Goal: Information Seeking & Learning: Learn about a topic

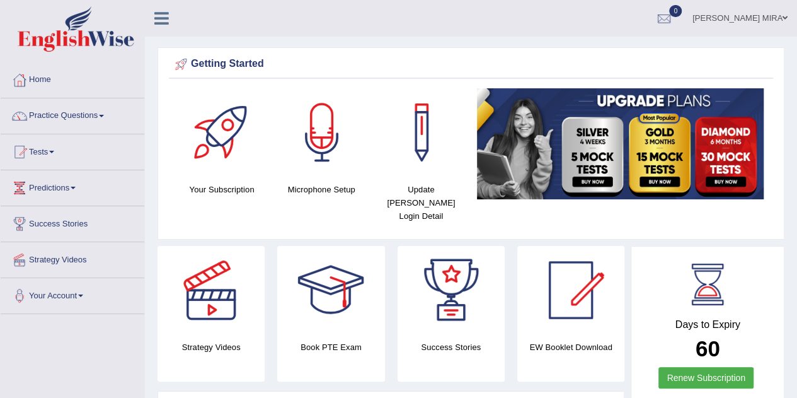
click at [79, 115] on link "Practice Questions" at bounding box center [73, 114] width 144 height 32
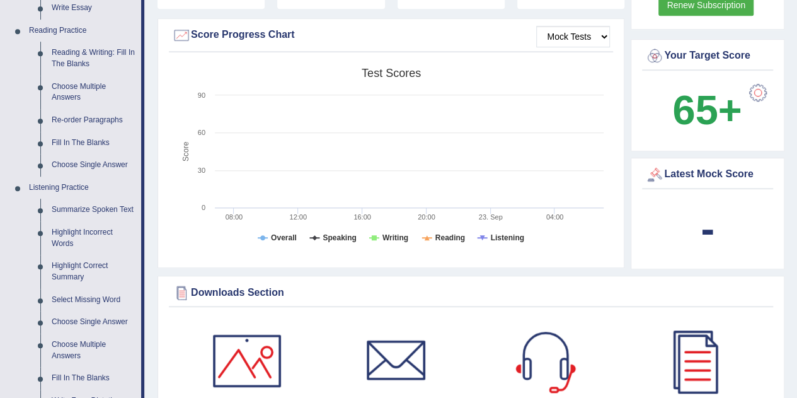
scroll to position [375, 0]
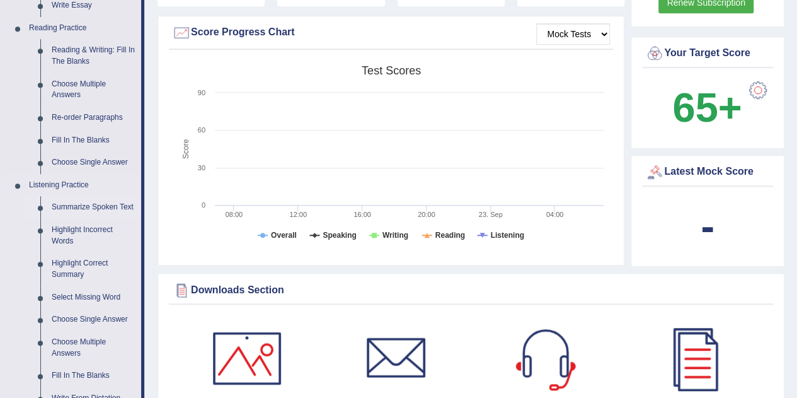
click at [95, 201] on link "Summarize Spoken Text" at bounding box center [93, 207] width 95 height 23
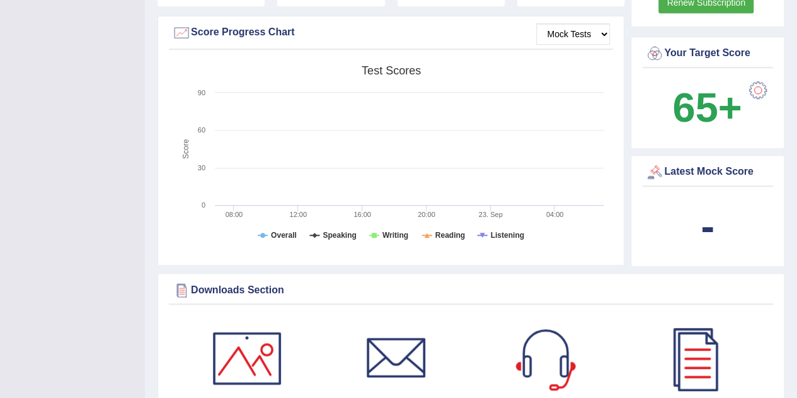
scroll to position [158, 0]
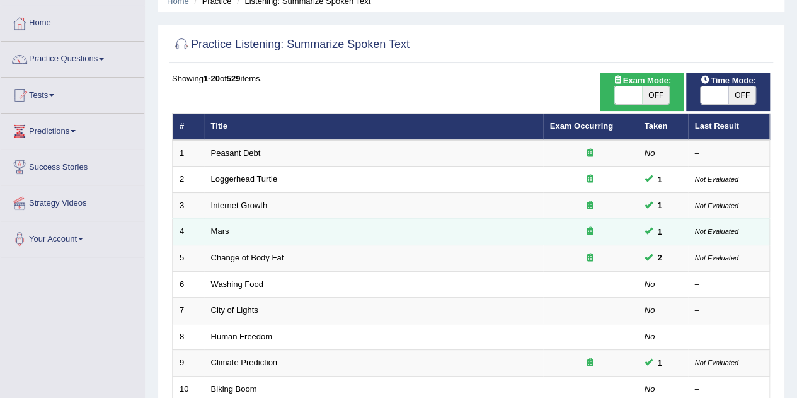
scroll to position [57, 0]
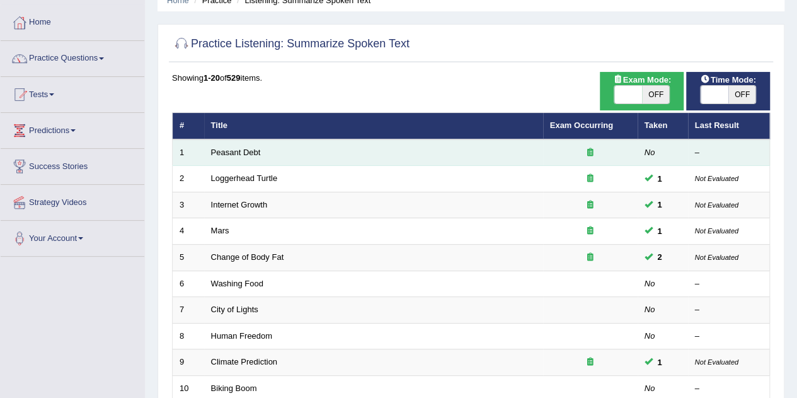
click at [350, 151] on td "Peasant Debt" at bounding box center [373, 152] width 339 height 26
click at [231, 149] on link "Peasant Debt" at bounding box center [236, 151] width 50 height 9
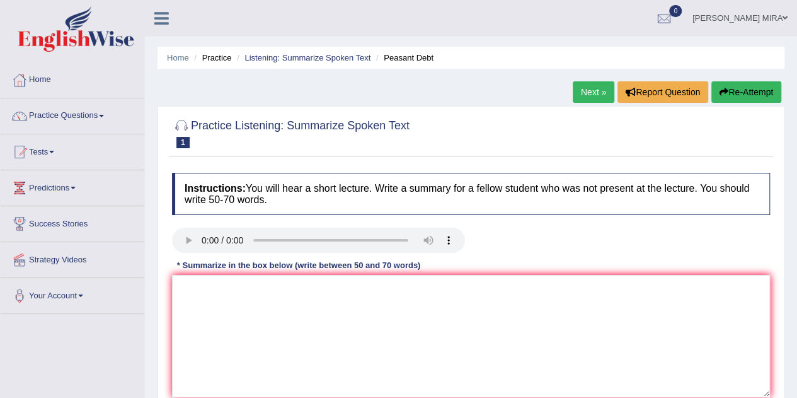
click at [231, 149] on div at bounding box center [471, 132] width 598 height 38
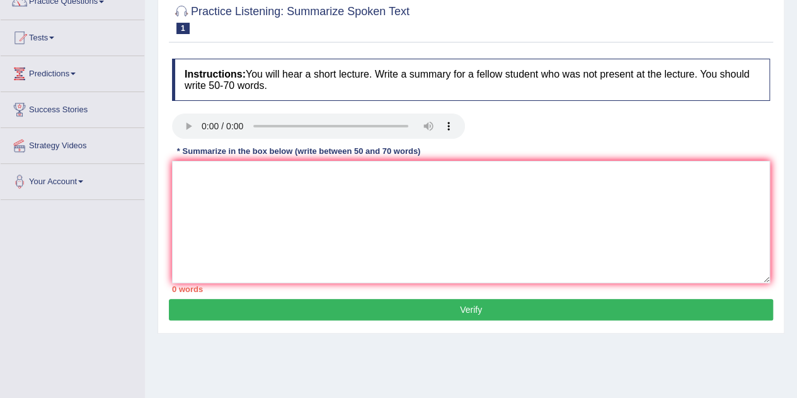
scroll to position [112, 0]
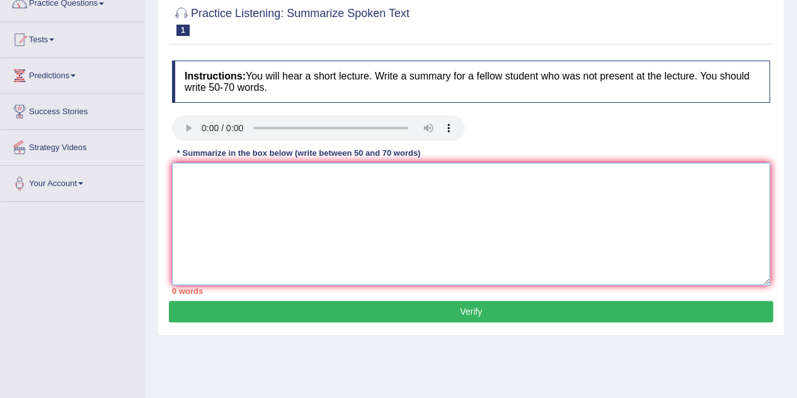
click at [180, 181] on textarea at bounding box center [471, 224] width 598 height 122
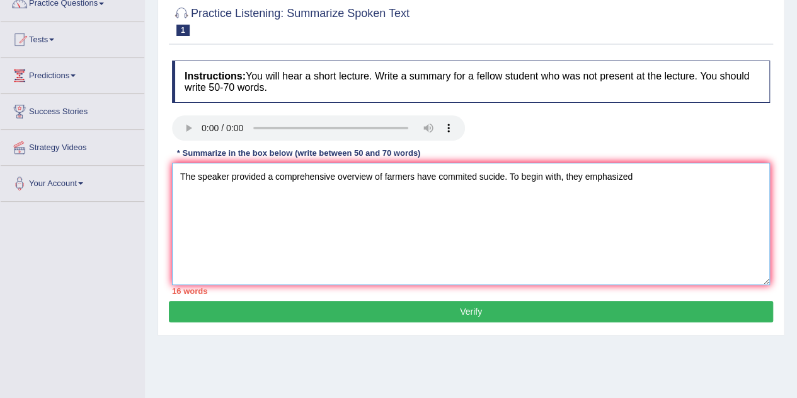
click at [180, 181] on textarea "The speaker provided a comprehensive overview of farmers have commited sucide. …" at bounding box center [471, 224] width 598 height 122
click at [636, 180] on textarea "The speaker provided a comprehensive overview of farmers have commited sucide. …" at bounding box center [471, 224] width 598 height 122
click at [717, 168] on textarea "The speaker provided a comprehensive overview of farmers have commited sucide. …" at bounding box center [471, 224] width 598 height 122
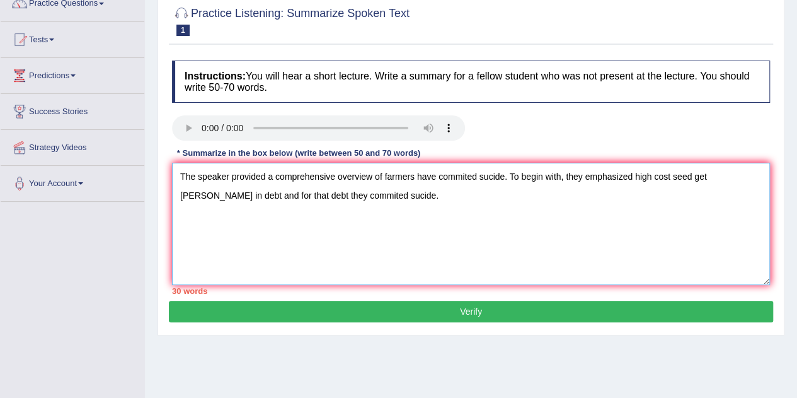
click at [350, 203] on textarea "The speaker provided a comprehensive overview of farmers have commited sucide. …" at bounding box center [471, 224] width 598 height 122
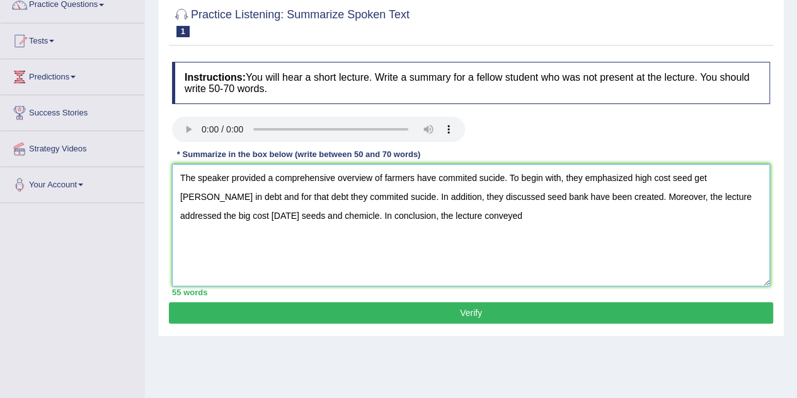
scroll to position [123, 0]
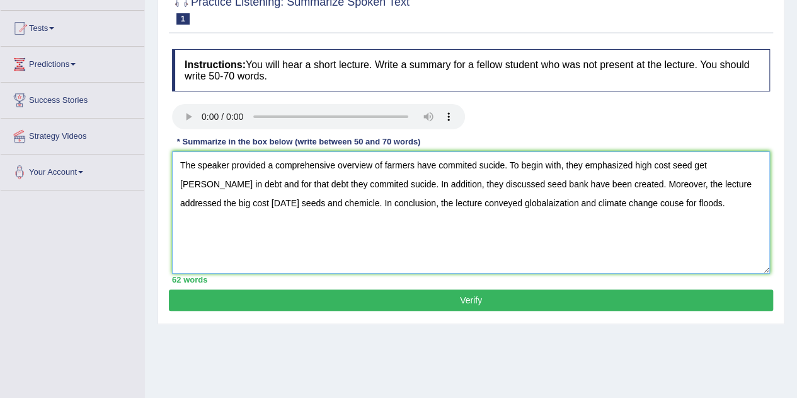
type textarea "The speaker provided a comprehensive overview of farmers have commited sucide. …"
click at [427, 297] on button "Verify" at bounding box center [471, 299] width 604 height 21
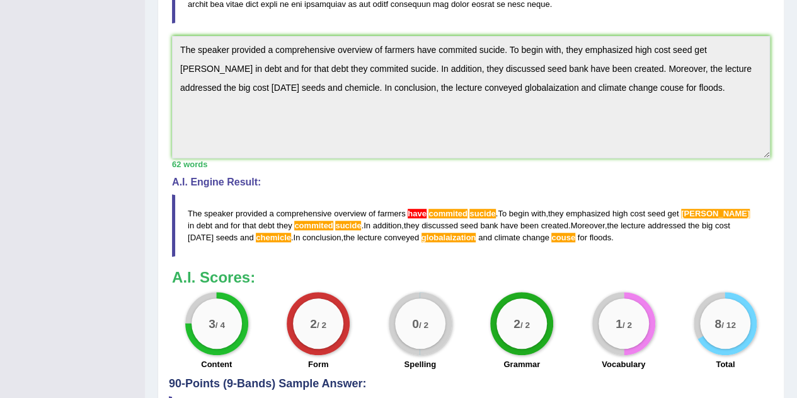
scroll to position [374, 0]
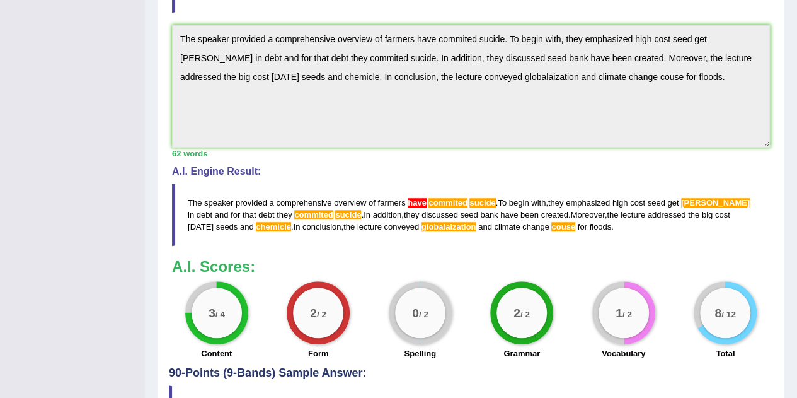
click at [422, 203] on span "have" at bounding box center [417, 202] width 19 height 9
click at [415, 198] on span "have" at bounding box center [417, 202] width 19 height 9
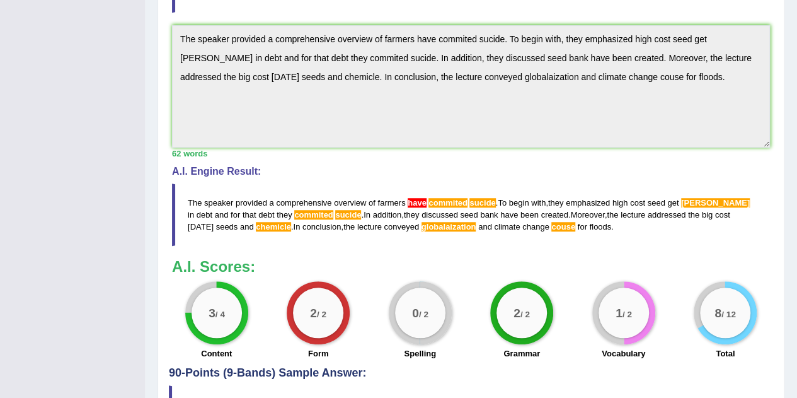
click at [415, 198] on span "have" at bounding box center [417, 202] width 19 height 9
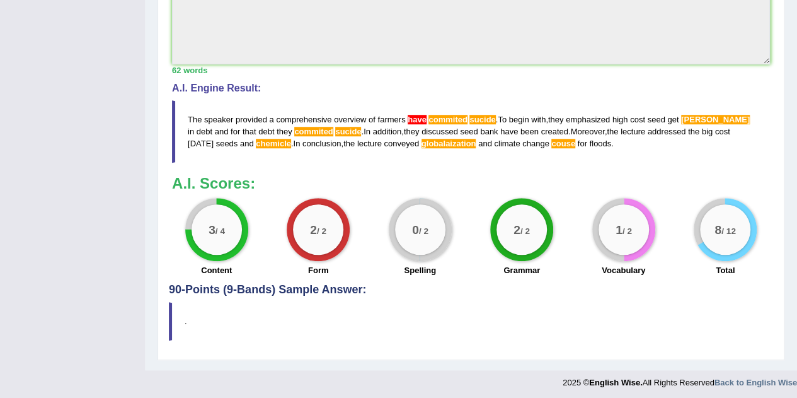
click at [437, 109] on blockquote "The speaker provided a comprehensive overview of farmers have commited sucide .…" at bounding box center [471, 131] width 598 height 62
click at [455, 118] on span "commited" at bounding box center [447, 119] width 38 height 9
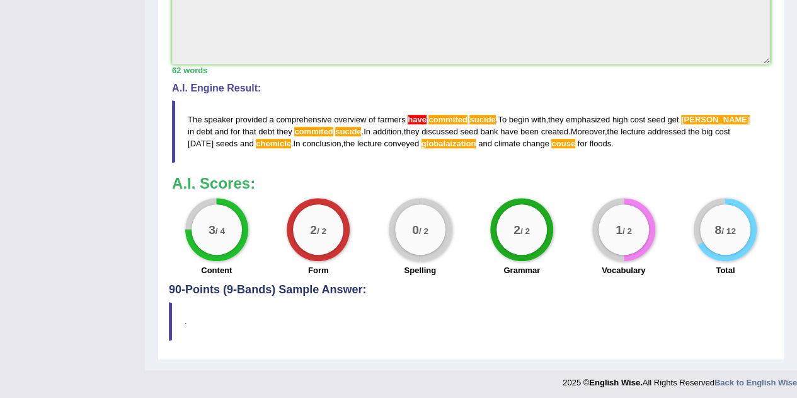
click at [455, 118] on span "commited" at bounding box center [447, 119] width 38 height 9
click at [453, 119] on span "commited" at bounding box center [447, 119] width 38 height 9
click at [330, 284] on h4 "90-Points (9-Bands) Sample Answer:" at bounding box center [471, 1] width 604 height 590
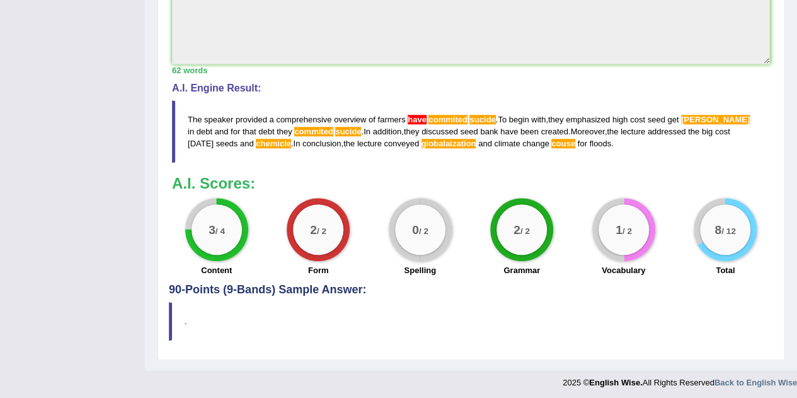
click at [330, 284] on h4 "90-Points (9-Bands) Sample Answer:" at bounding box center [471, 1] width 604 height 590
drag, startPoint x: 330, startPoint y: 284, endPoint x: 438, endPoint y: 398, distance: 156.9
click at [232, 327] on blockquote "." at bounding box center [471, 321] width 604 height 38
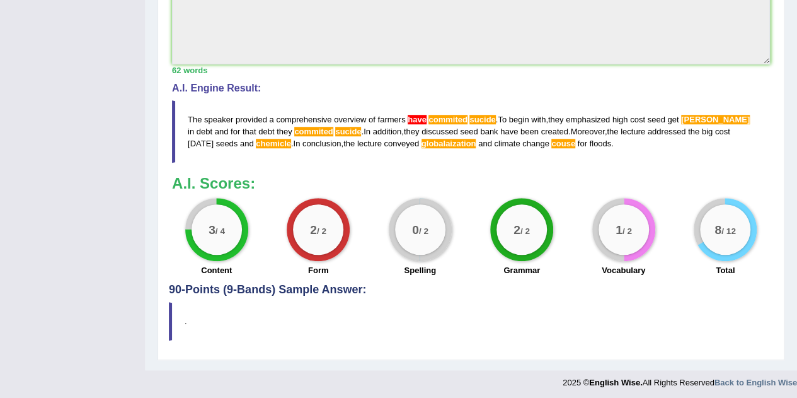
click at [232, 327] on blockquote "." at bounding box center [471, 321] width 604 height 38
click at [183, 312] on blockquote "." at bounding box center [471, 321] width 604 height 38
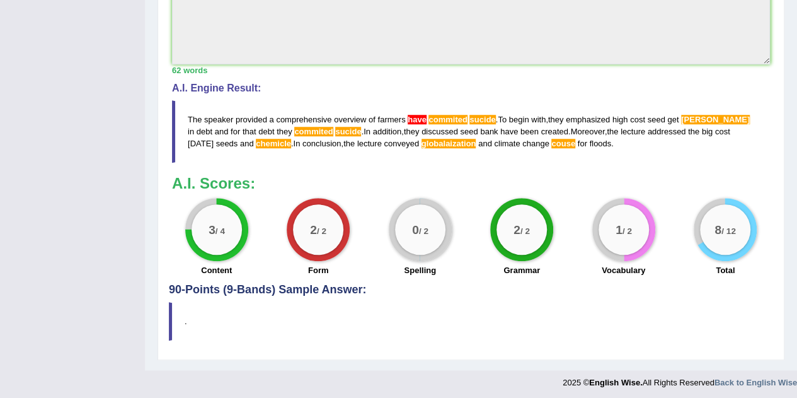
click at [183, 312] on blockquote "." at bounding box center [471, 321] width 604 height 38
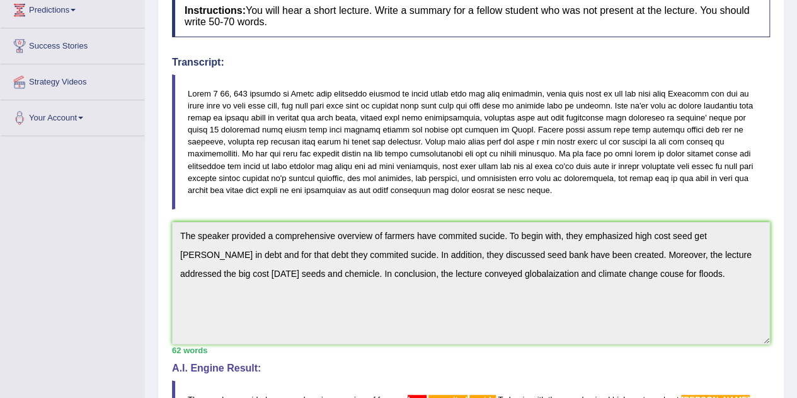
scroll to position [0, 0]
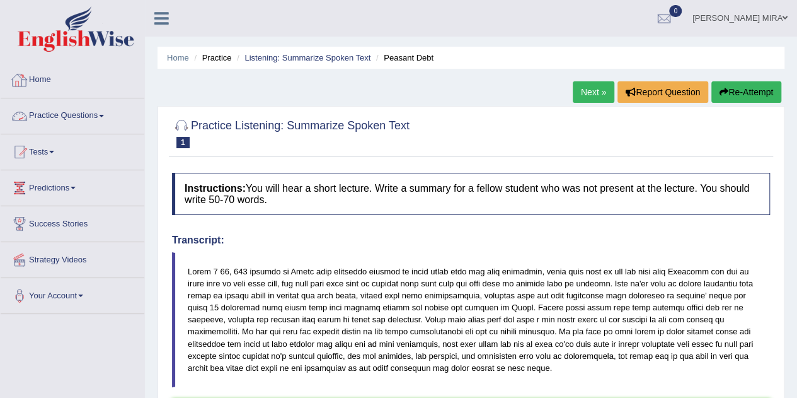
click at [69, 108] on link "Practice Questions" at bounding box center [73, 114] width 144 height 32
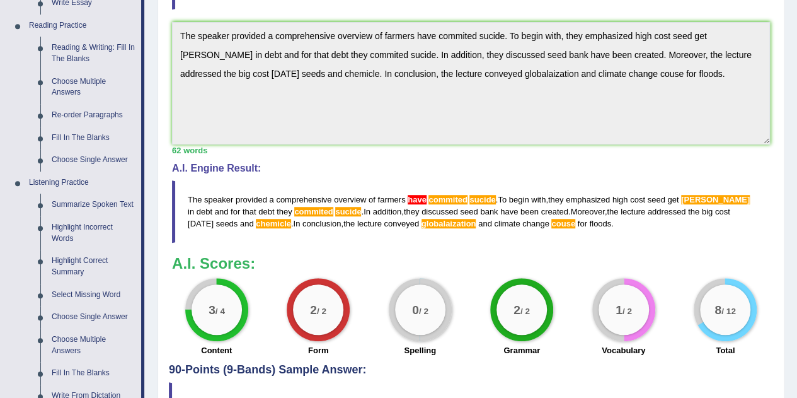
scroll to position [378, 0]
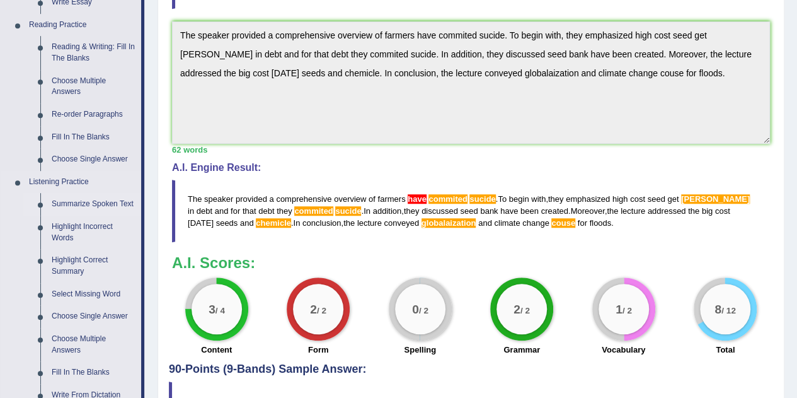
click at [87, 202] on link "Summarize Spoken Text" at bounding box center [93, 204] width 95 height 23
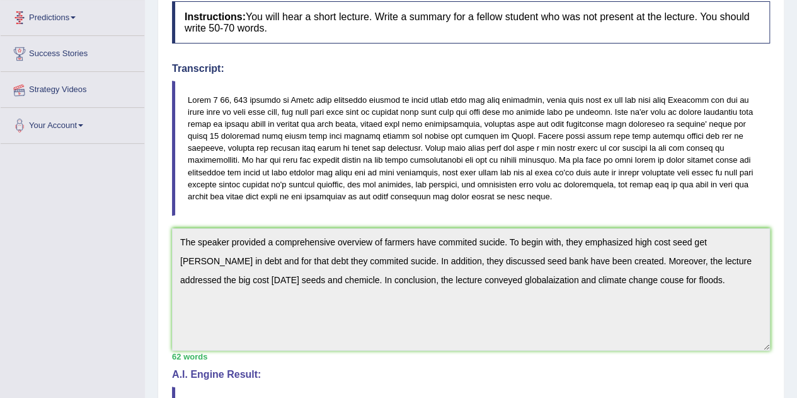
scroll to position [292, 0]
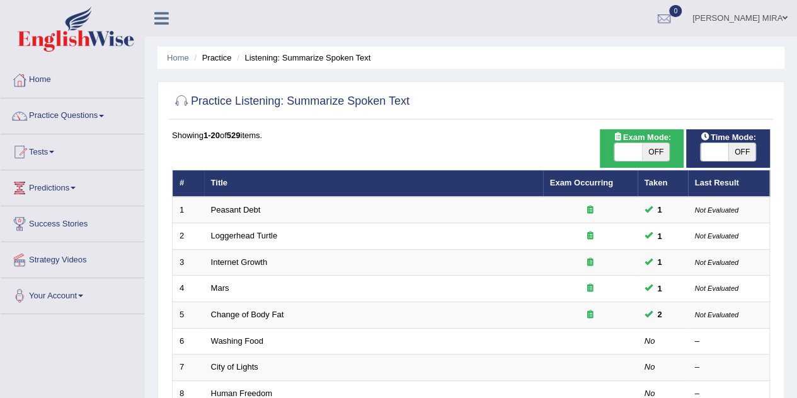
click at [655, 154] on span "OFF" at bounding box center [656, 152] width 28 height 18
checkbox input "true"
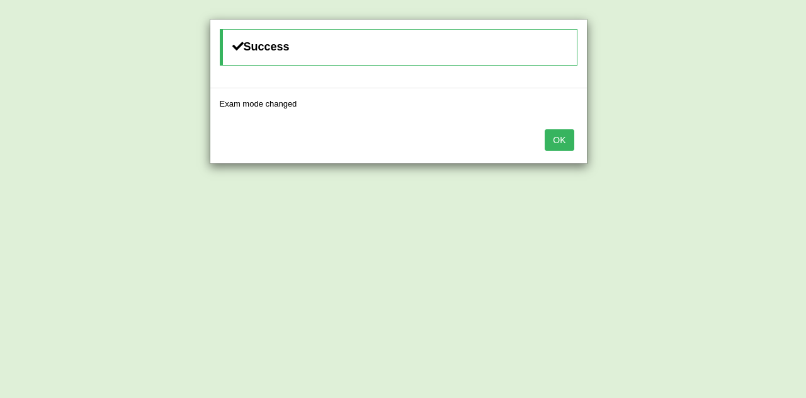
click at [566, 134] on button "OK" at bounding box center [559, 139] width 29 height 21
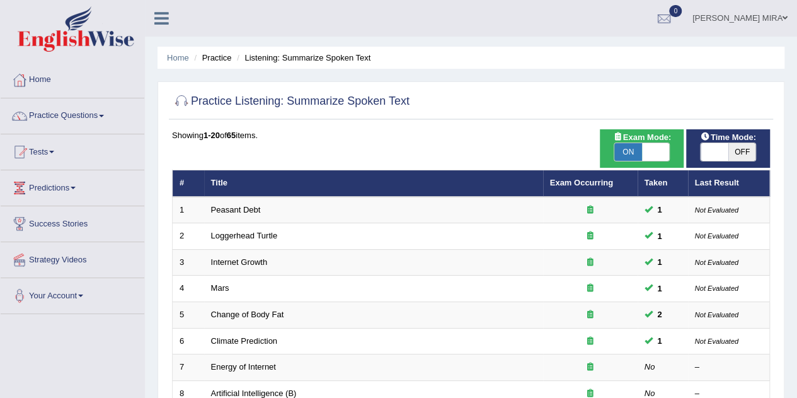
click at [747, 159] on span "OFF" at bounding box center [742, 152] width 28 height 18
checkbox input "true"
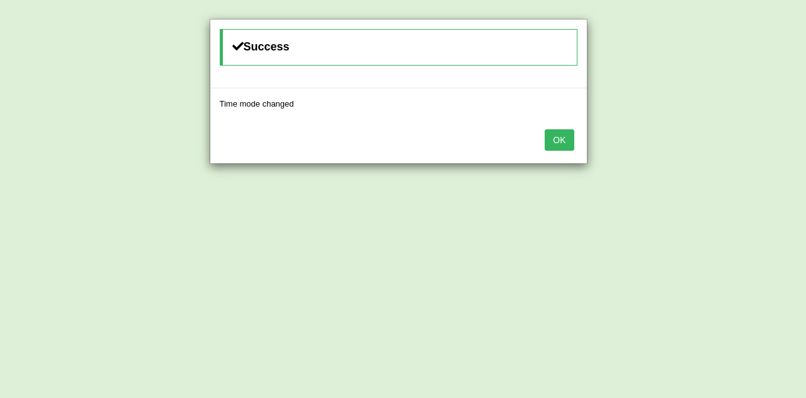
click at [570, 141] on button "OK" at bounding box center [559, 139] width 29 height 21
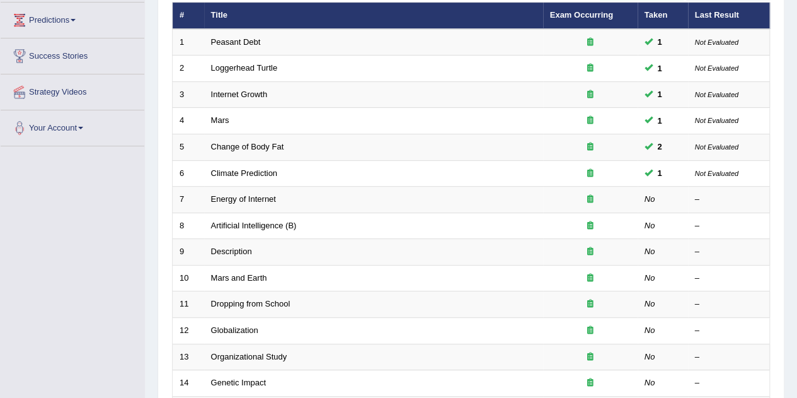
scroll to position [171, 0]
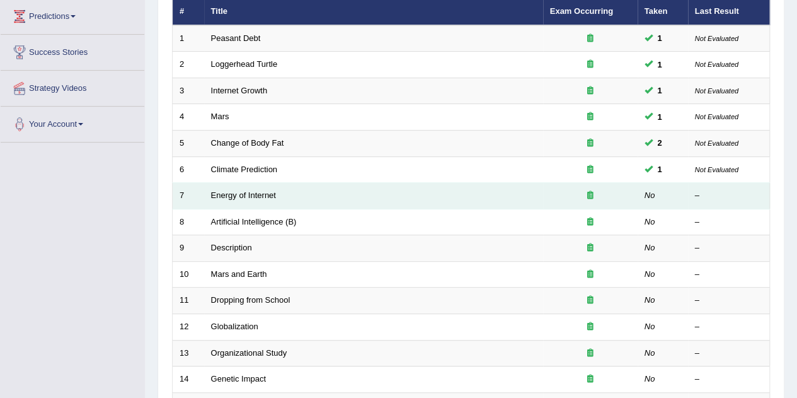
click at [602, 190] on div at bounding box center [590, 196] width 81 height 12
click at [256, 192] on link "Energy of Internet" at bounding box center [243, 194] width 65 height 9
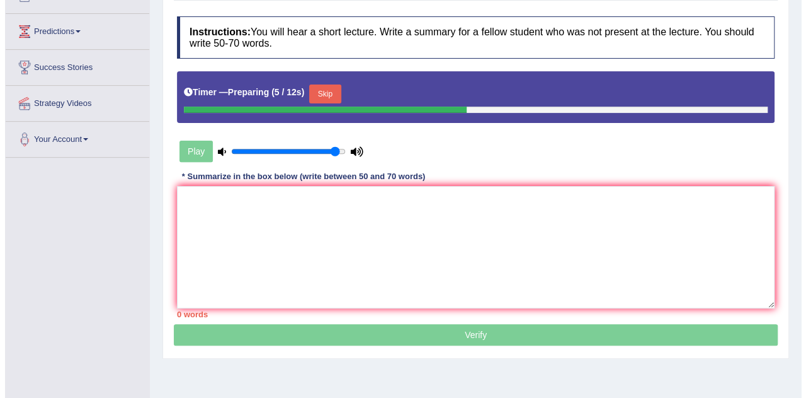
scroll to position [154, 0]
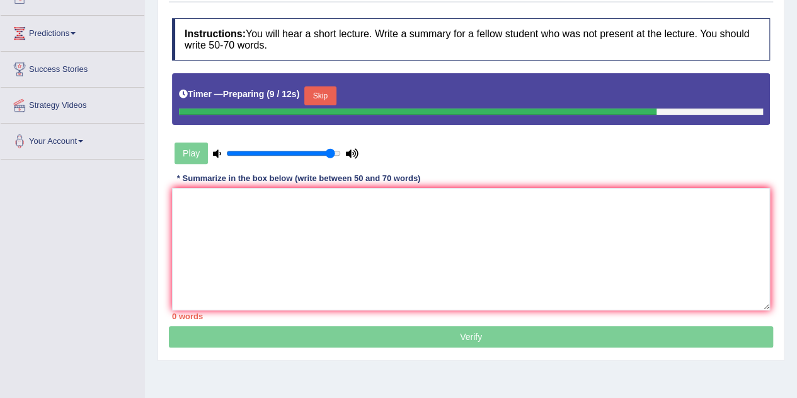
click at [180, 146] on div "Play" at bounding box center [266, 153] width 189 height 32
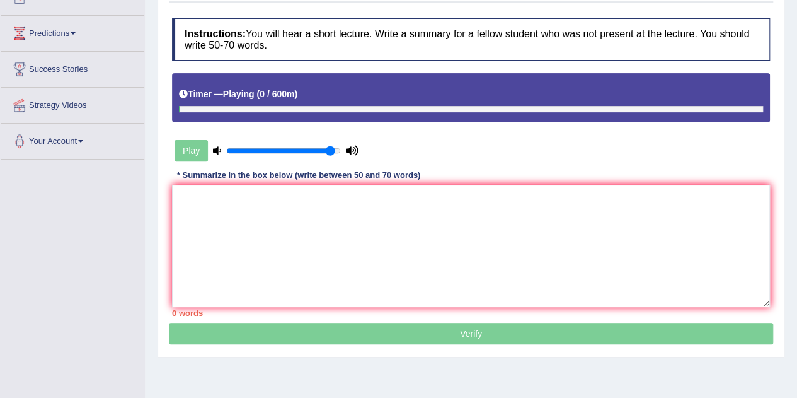
click at [185, 148] on div "Play" at bounding box center [266, 151] width 189 height 32
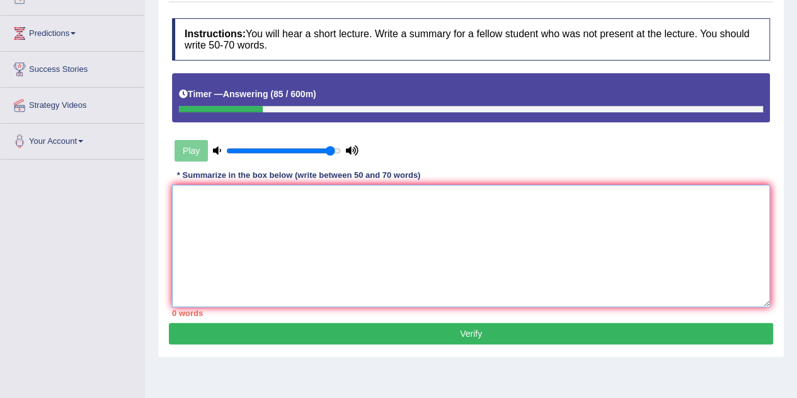
click at [184, 192] on textarea at bounding box center [471, 246] width 598 height 122
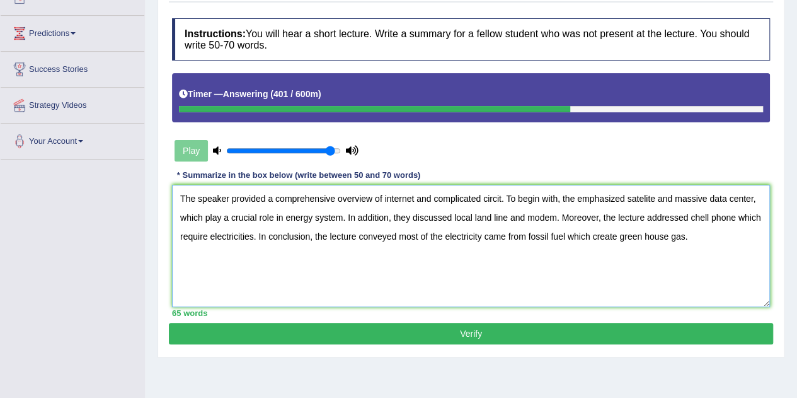
type textarea "The speaker provided a comprehensive overview of internet and complicated circi…"
click at [323, 338] on button "Verify" at bounding box center [471, 333] width 604 height 21
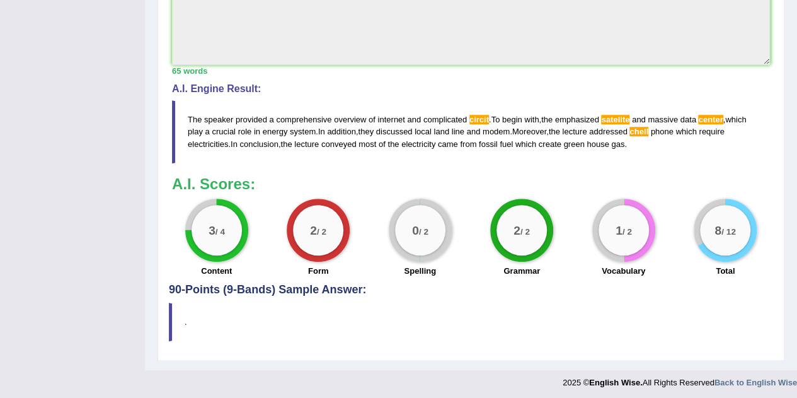
scroll to position [465, 0]
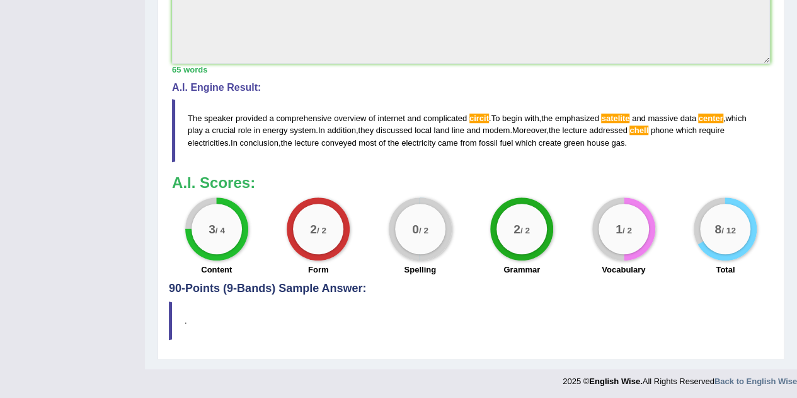
click at [490, 117] on blockquote "The speaker provided a comprehensive overview of internet and complicated circi…" at bounding box center [471, 130] width 598 height 62
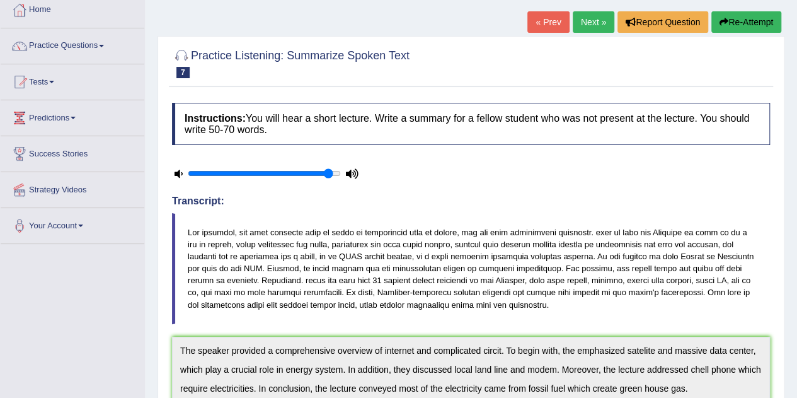
scroll to position [0, 0]
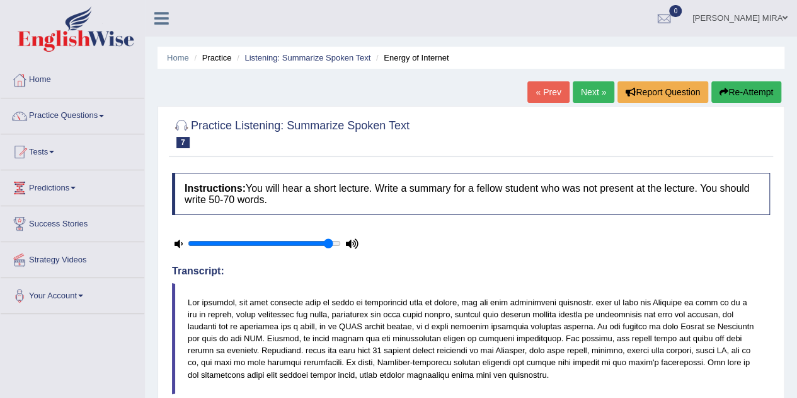
click at [587, 89] on link "Next »" at bounding box center [594, 91] width 42 height 21
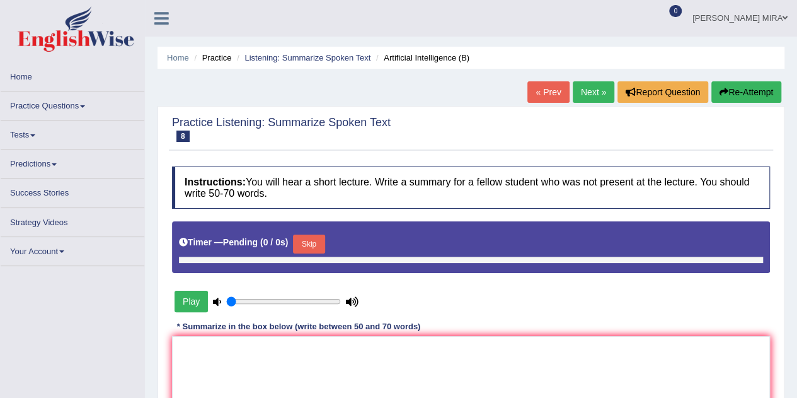
type input "0.95"
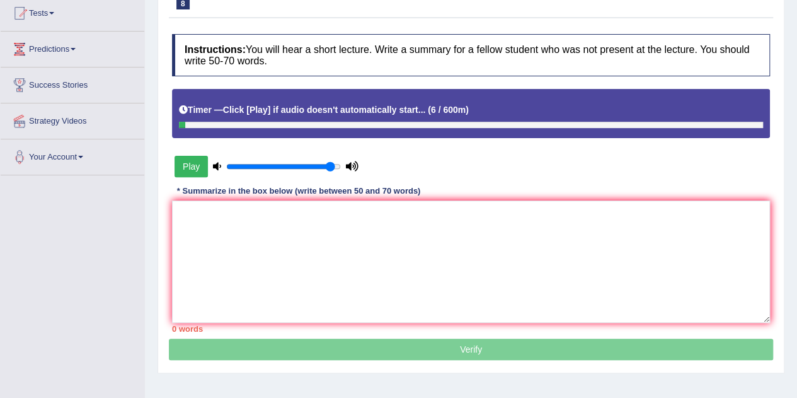
scroll to position [139, 0]
click at [180, 125] on div at bounding box center [184, 125] width 11 height 6
click at [180, 125] on div at bounding box center [185, 125] width 12 height 6
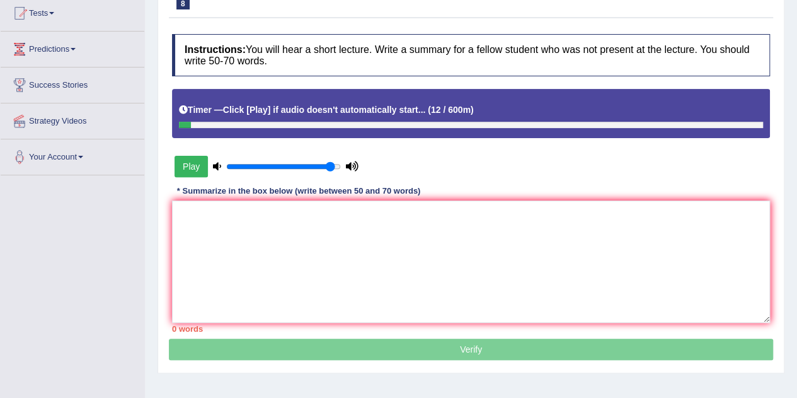
click at [180, 125] on div at bounding box center [185, 125] width 12 height 6
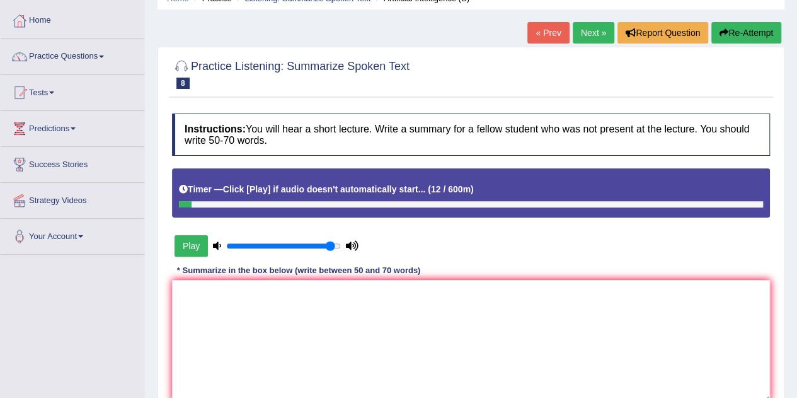
scroll to position [59, 0]
click at [733, 38] on button "Re-Attempt" at bounding box center [746, 32] width 70 height 21
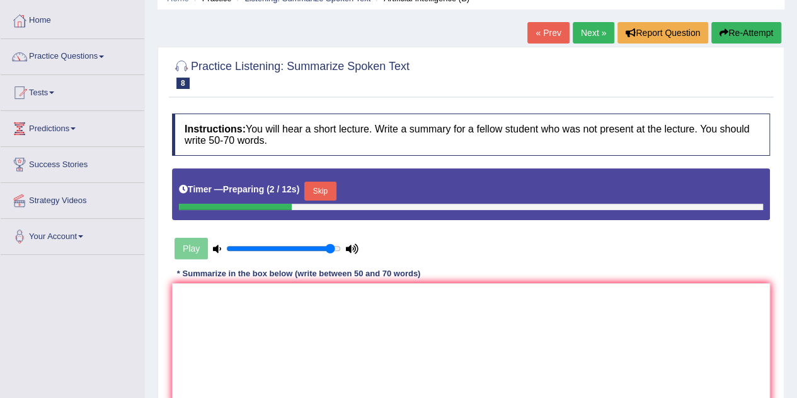
click at [186, 247] on div "Play" at bounding box center [266, 248] width 189 height 32
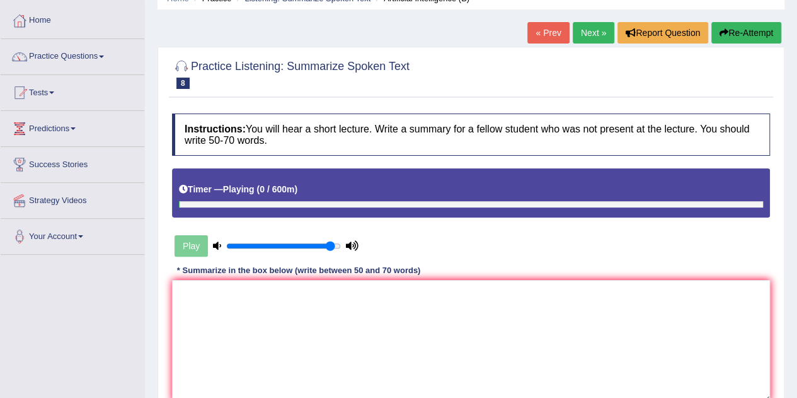
click at [186, 247] on div "Play" at bounding box center [266, 246] width 189 height 32
click at [199, 304] on textarea at bounding box center [471, 341] width 598 height 122
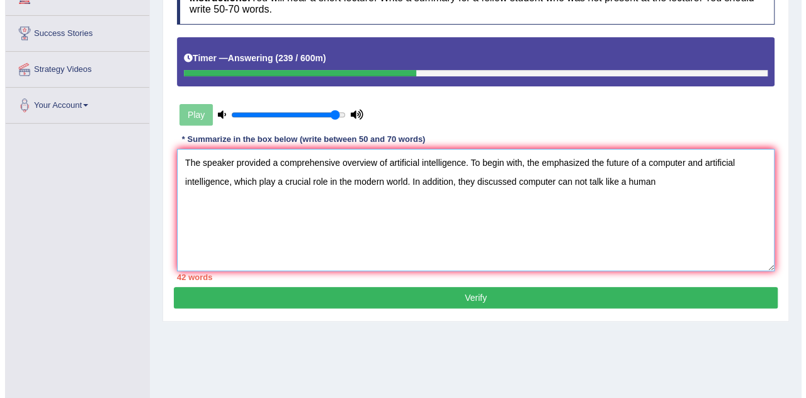
scroll to position [186, 0]
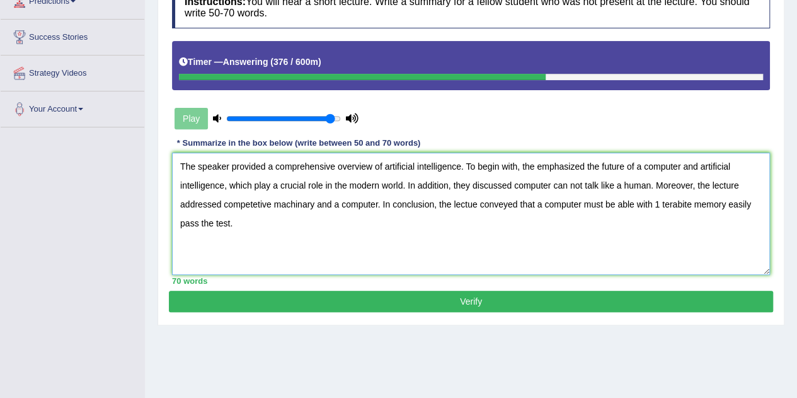
type textarea "The speaker provided a comprehensive overview of artificial intelligence. To be…"
click at [251, 291] on button "Verify" at bounding box center [471, 300] width 604 height 21
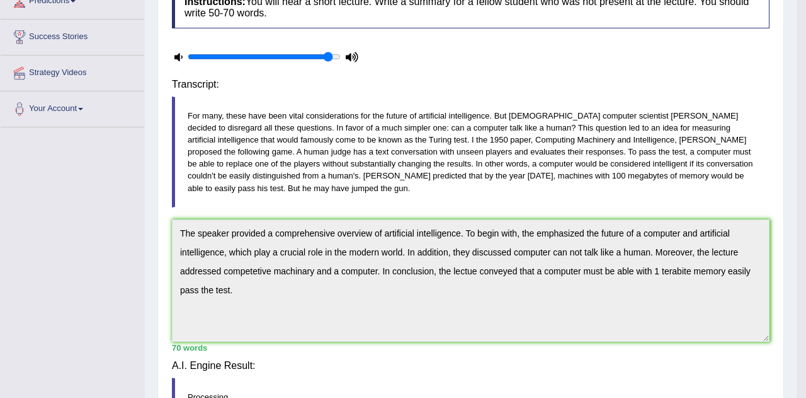
click at [251, 211] on body "Toggle navigation Home Practice Questions Speaking Practice Read Aloud Repeat S…" at bounding box center [403, 13] width 806 height 398
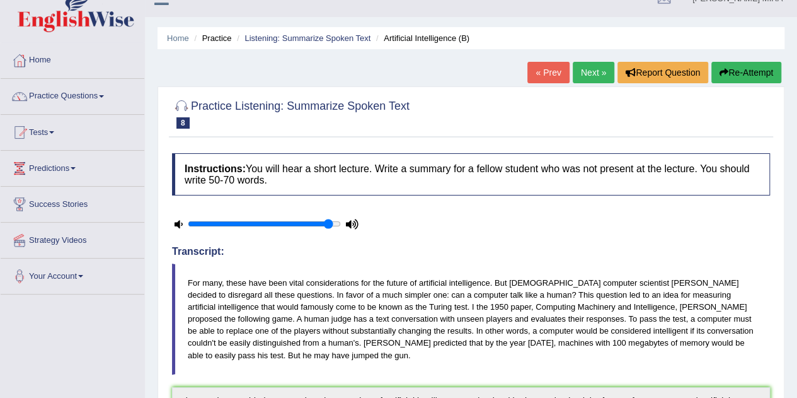
scroll to position [20, 0]
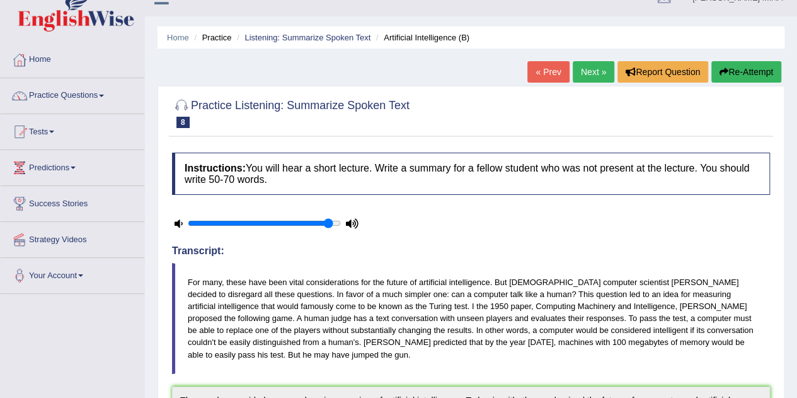
click at [590, 69] on link "Next »" at bounding box center [594, 71] width 42 height 21
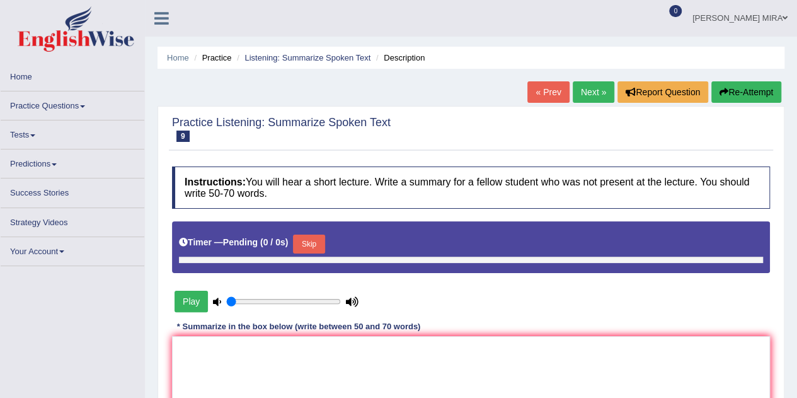
type input "0.95"
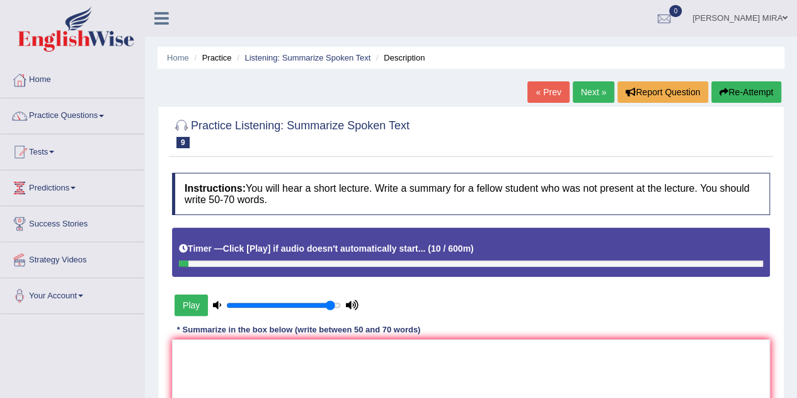
click at [729, 93] on button "Re-Attempt" at bounding box center [746, 91] width 70 height 21
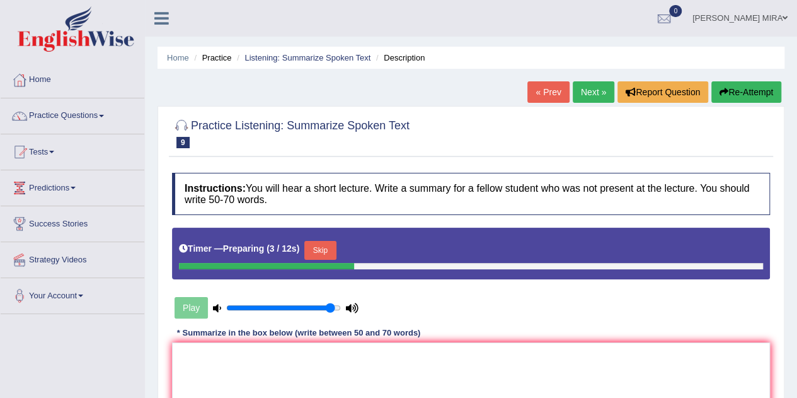
drag, startPoint x: 324, startPoint y: 253, endPoint x: 324, endPoint y: 244, distance: 8.8
click at [324, 244] on button "Skip" at bounding box center [320, 250] width 32 height 19
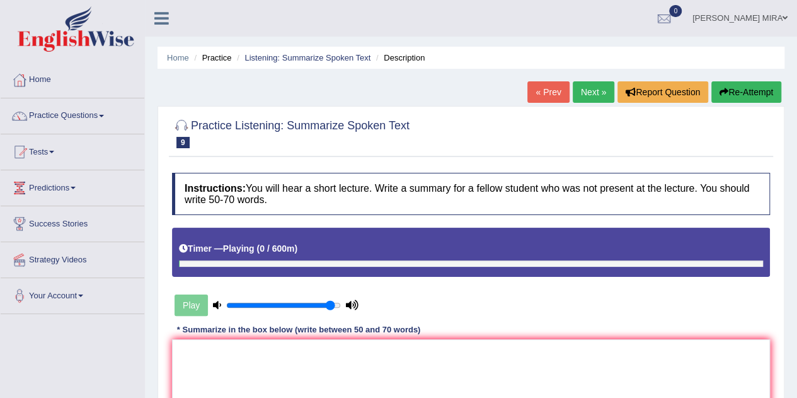
click at [324, 244] on div "Timer — Playing ( 0 / 600m )" at bounding box center [471, 249] width 584 height 22
click at [203, 363] on textarea at bounding box center [471, 400] width 598 height 122
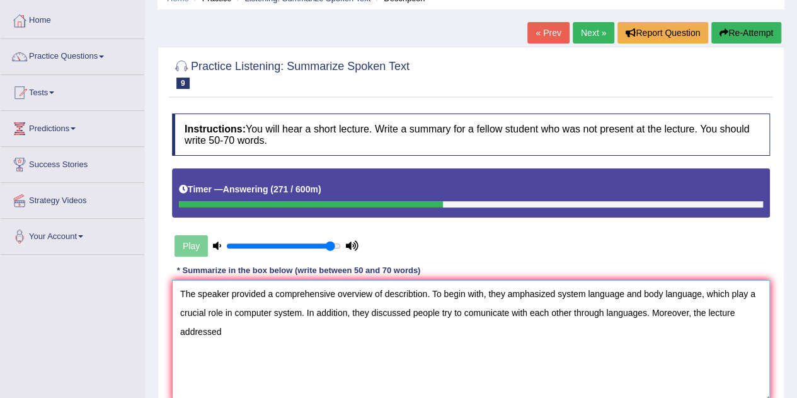
scroll to position [85, 0]
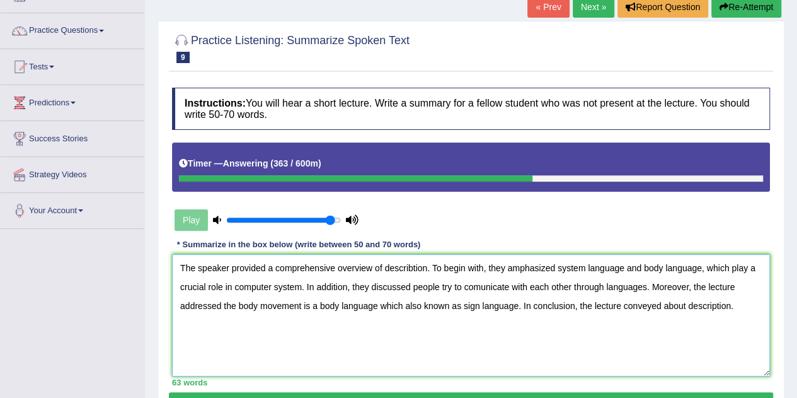
click at [413, 265] on textarea "The speaker provided a comprehensive overview of describtion. To begin with, th…" at bounding box center [471, 315] width 598 height 122
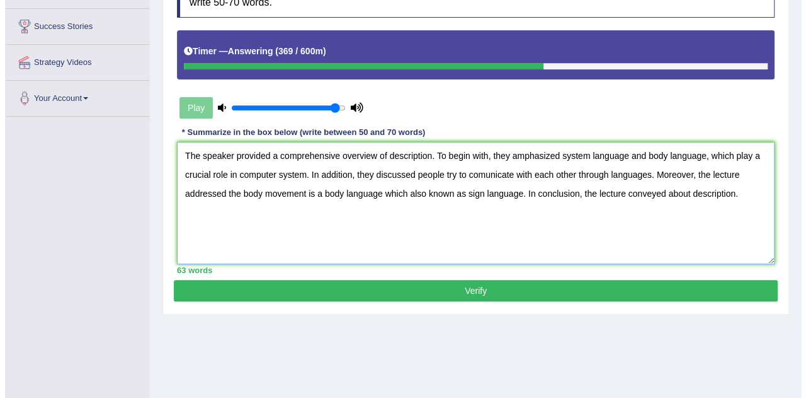
scroll to position [198, 0]
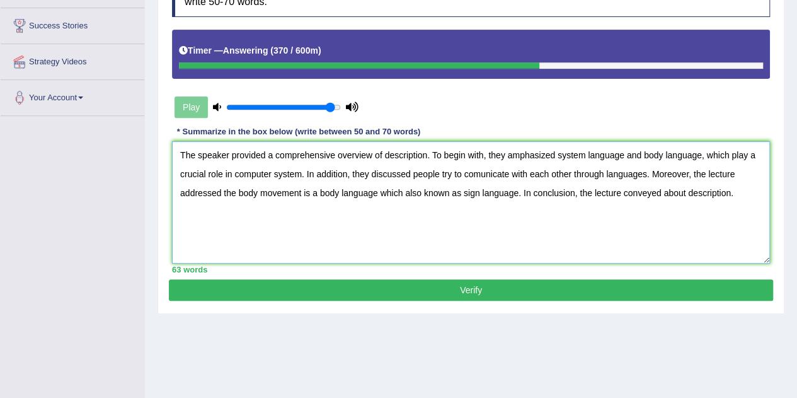
type textarea "The speaker provided a comprehensive overview of description. To begin with, th…"
click at [352, 283] on button "Verify" at bounding box center [471, 289] width 604 height 21
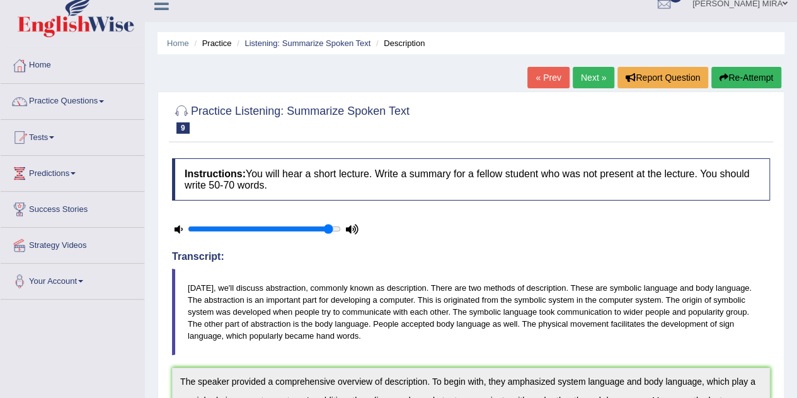
scroll to position [0, 0]
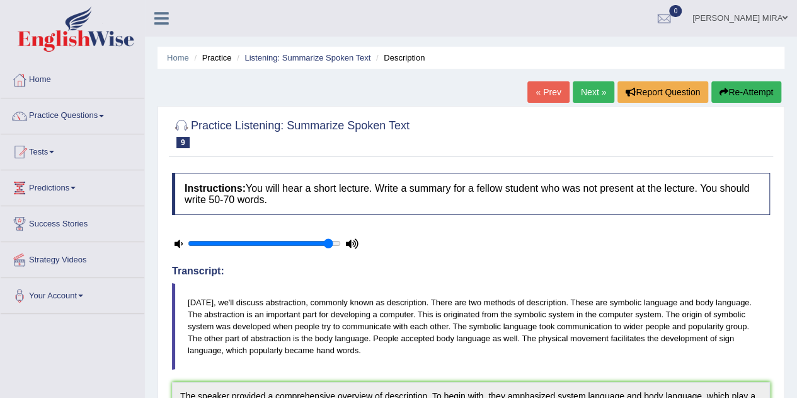
click at [587, 94] on link "Next »" at bounding box center [594, 91] width 42 height 21
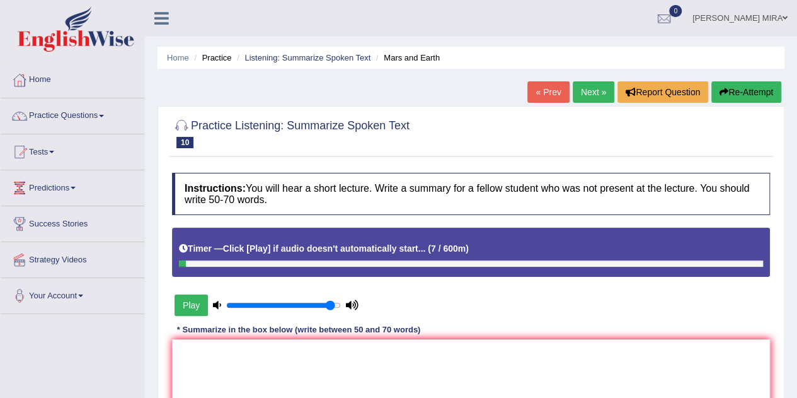
click at [742, 96] on button "Re-Attempt" at bounding box center [746, 91] width 70 height 21
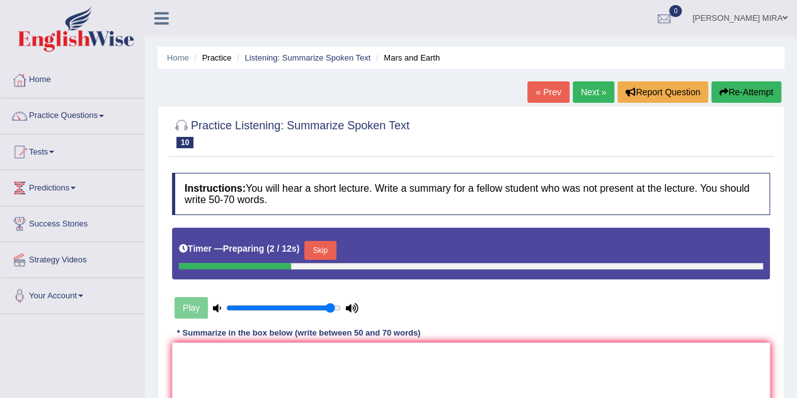
click at [323, 246] on button "Skip" at bounding box center [320, 250] width 32 height 19
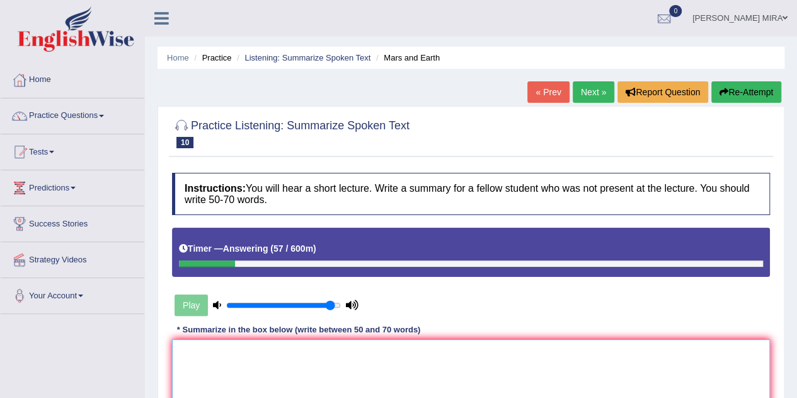
click at [194, 380] on textarea at bounding box center [471, 400] width 598 height 122
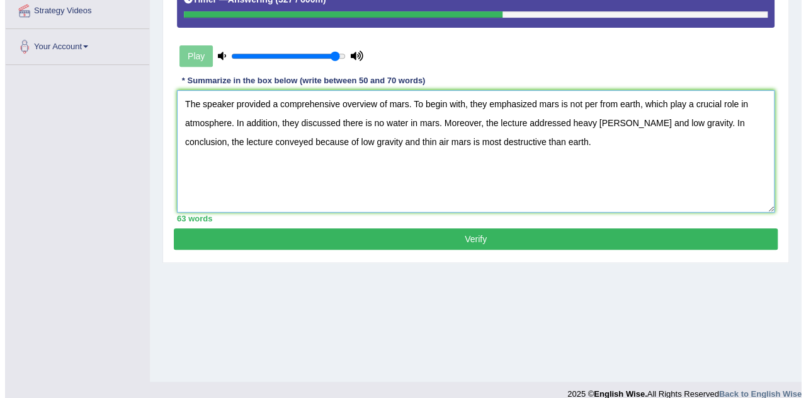
scroll to position [249, 0]
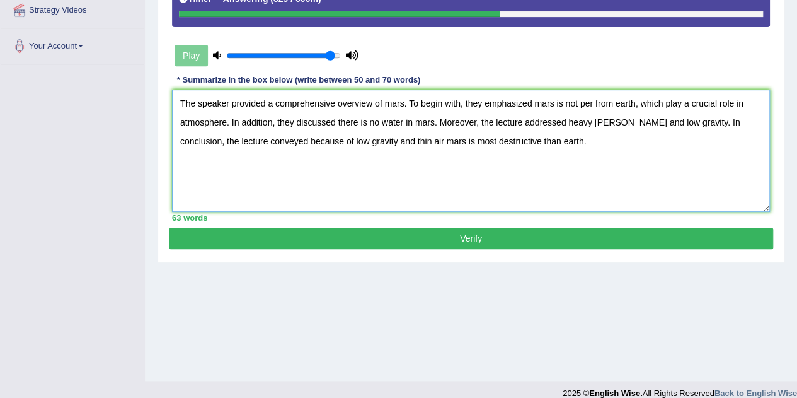
type textarea "The speaker provided a comprehensive overview of mars. To begin with, they emph…"
click at [373, 235] on button "Verify" at bounding box center [471, 237] width 604 height 21
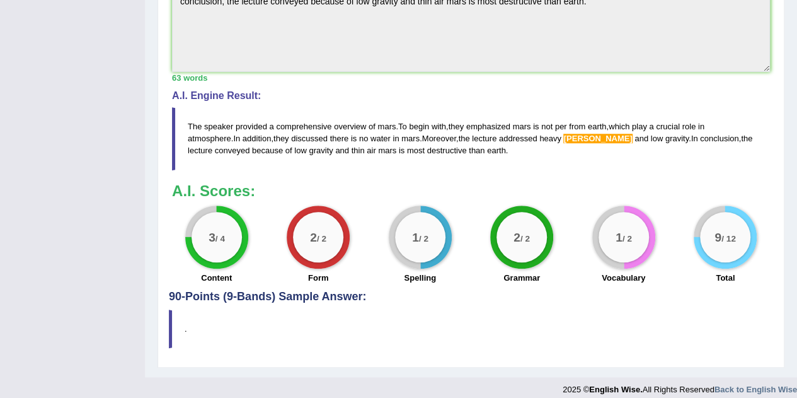
scroll to position [445, 0]
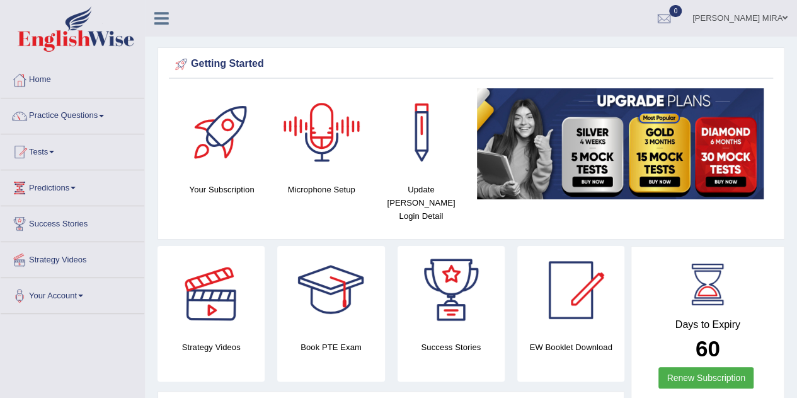
click at [586, 177] on img at bounding box center [620, 143] width 287 height 111
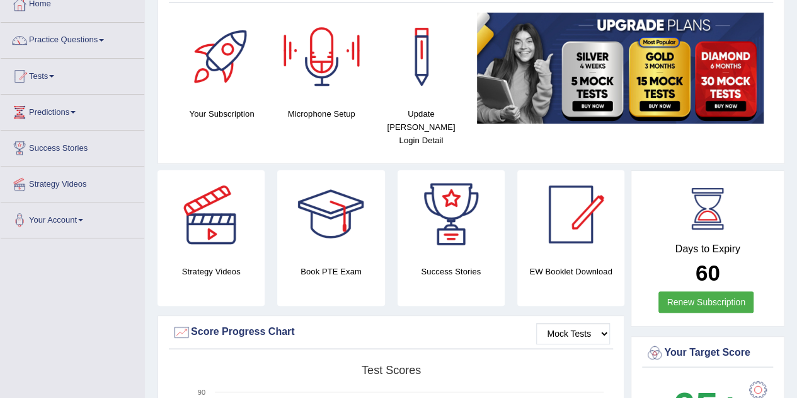
scroll to position [161, 0]
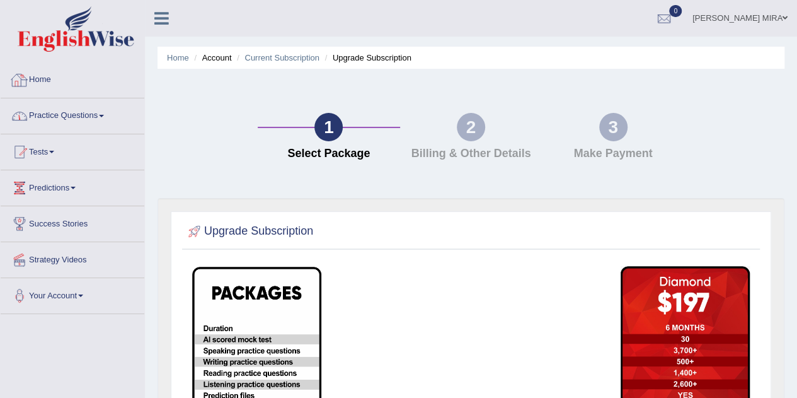
click at [76, 81] on link "Home" at bounding box center [73, 78] width 144 height 32
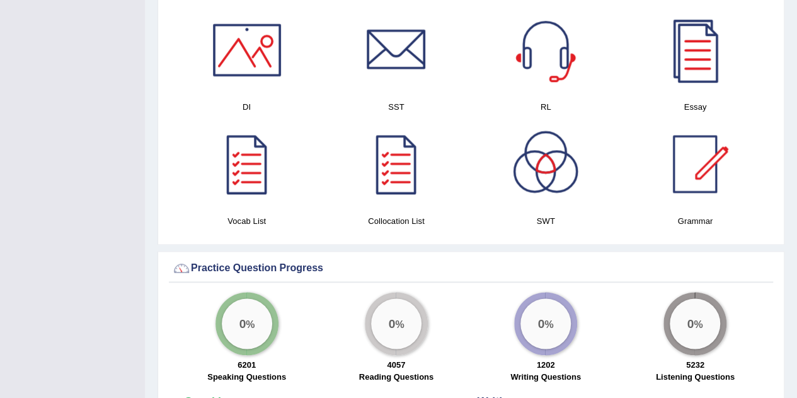
scroll to position [692, 0]
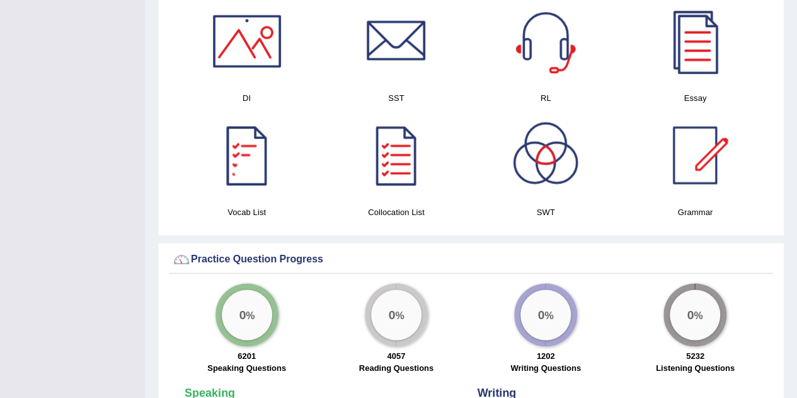
click at [245, 130] on div at bounding box center [247, 155] width 88 height 88
